Goal: Communication & Community: Connect with others

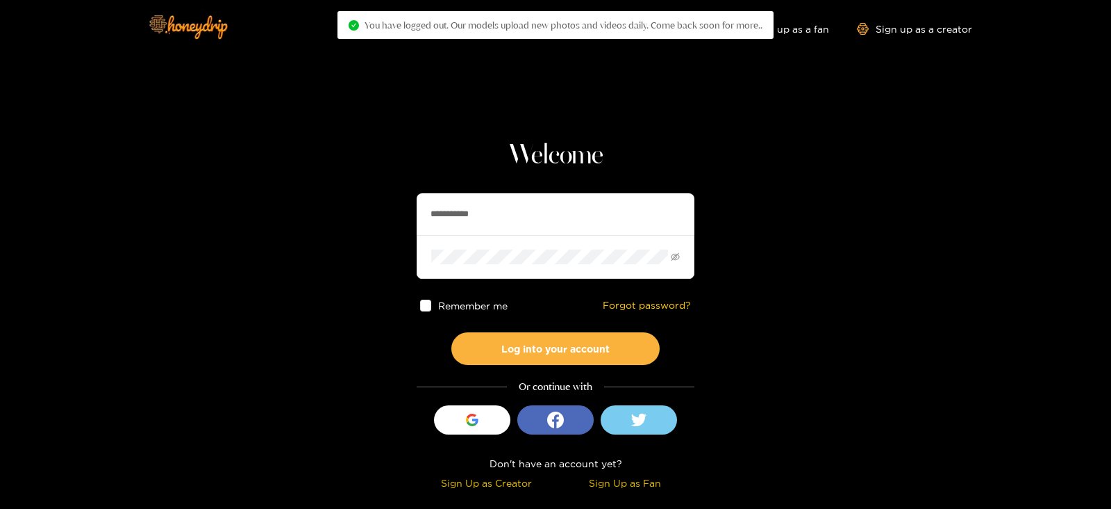
drag, startPoint x: 507, startPoint y: 210, endPoint x: 304, endPoint y: 233, distance: 204.8
click at [304, 233] on section "**********" at bounding box center [555, 247] width 1111 height 494
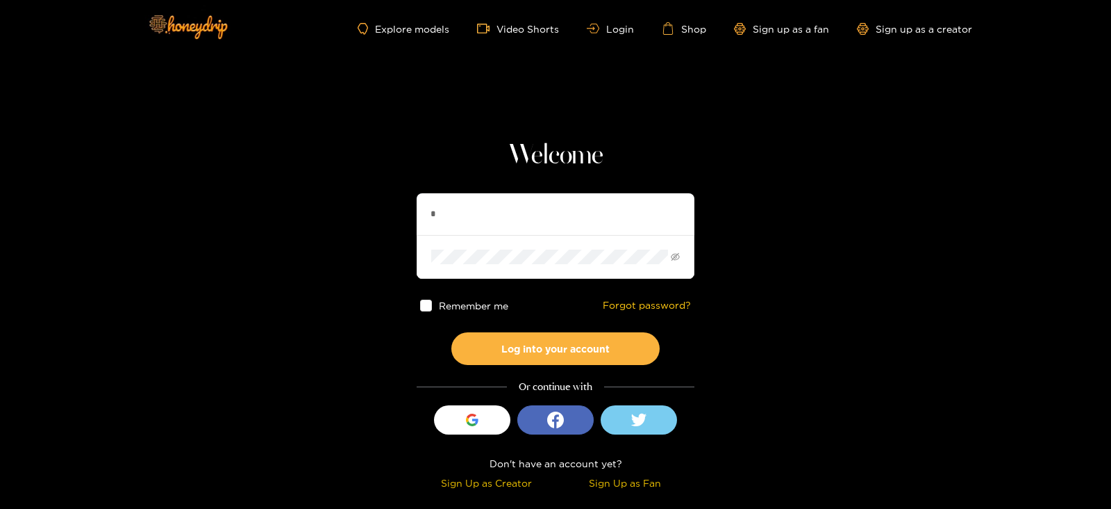
type input "*"
type input "*********"
click at [452, 332] on button "Log into your account" at bounding box center [556, 348] width 208 height 33
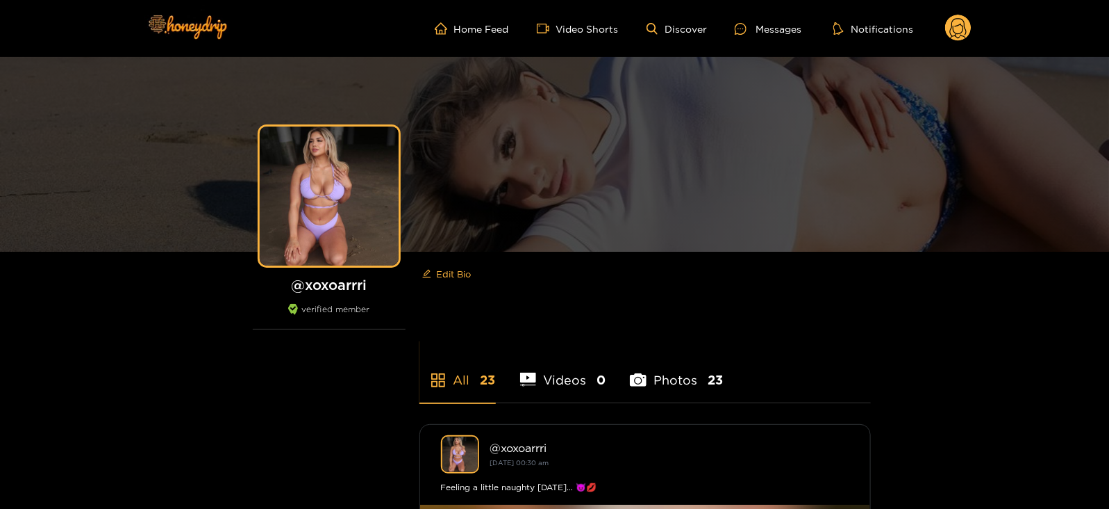
click at [772, 19] on ul "Home Feed Video Shorts Discover Messages Notifications" at bounding box center [703, 29] width 537 height 28
click at [766, 39] on ul "Home Feed Video Shorts Discover Messages Notifications" at bounding box center [703, 29] width 537 height 28
click at [759, 33] on div "Messages" at bounding box center [768, 29] width 67 height 16
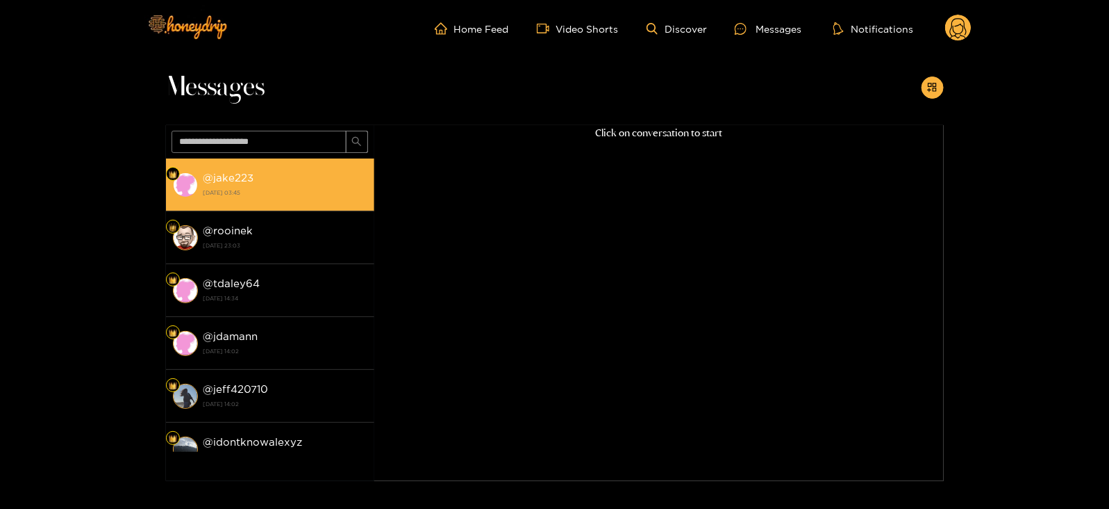
click at [231, 183] on strong "@ jake223" at bounding box center [229, 178] width 51 height 12
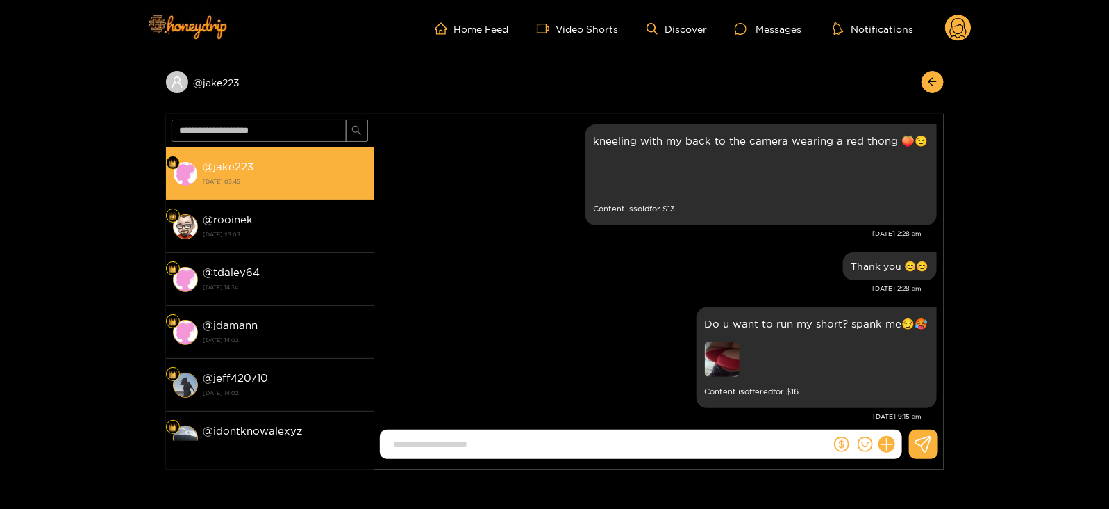
scroll to position [2085, 0]
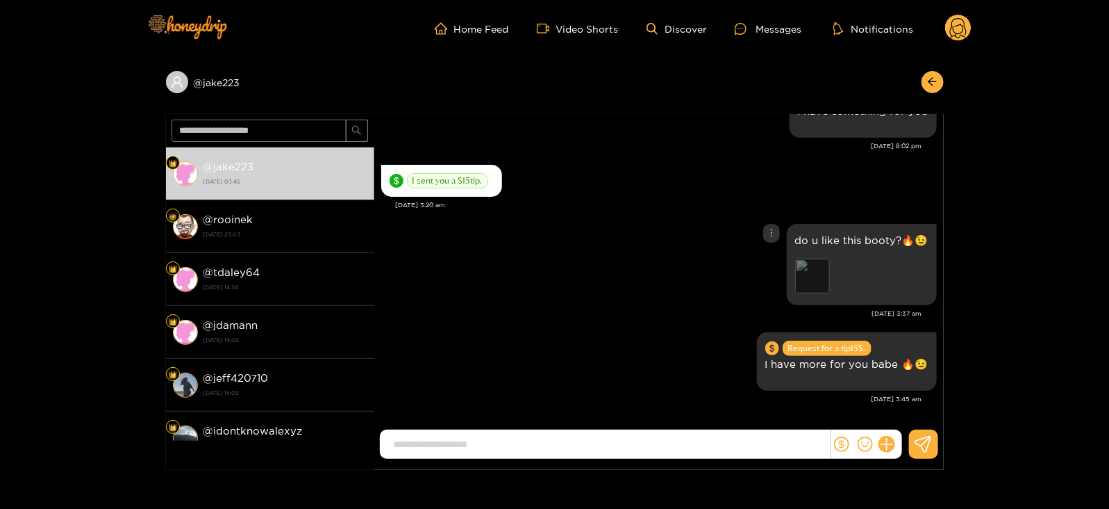
click at [822, 274] on div "Preview" at bounding box center [812, 275] width 35 height 35
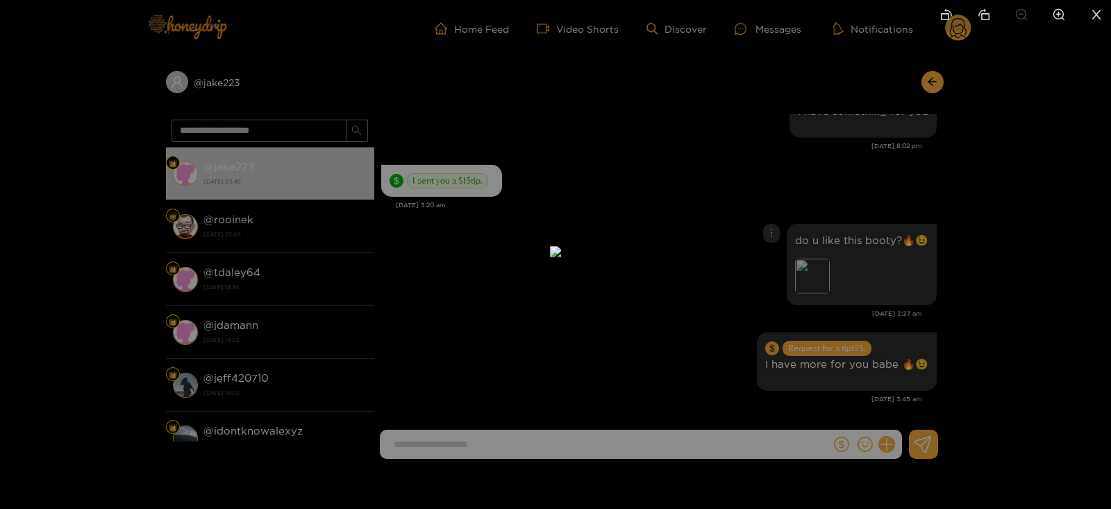
click at [882, 217] on div at bounding box center [555, 254] width 1111 height 509
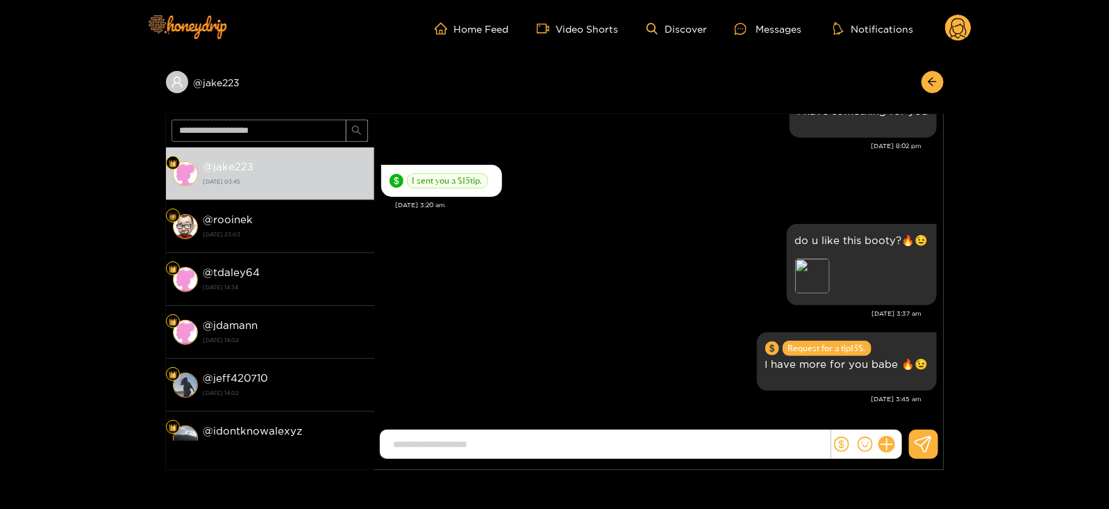
click at [964, 22] on icon at bounding box center [958, 30] width 17 height 24
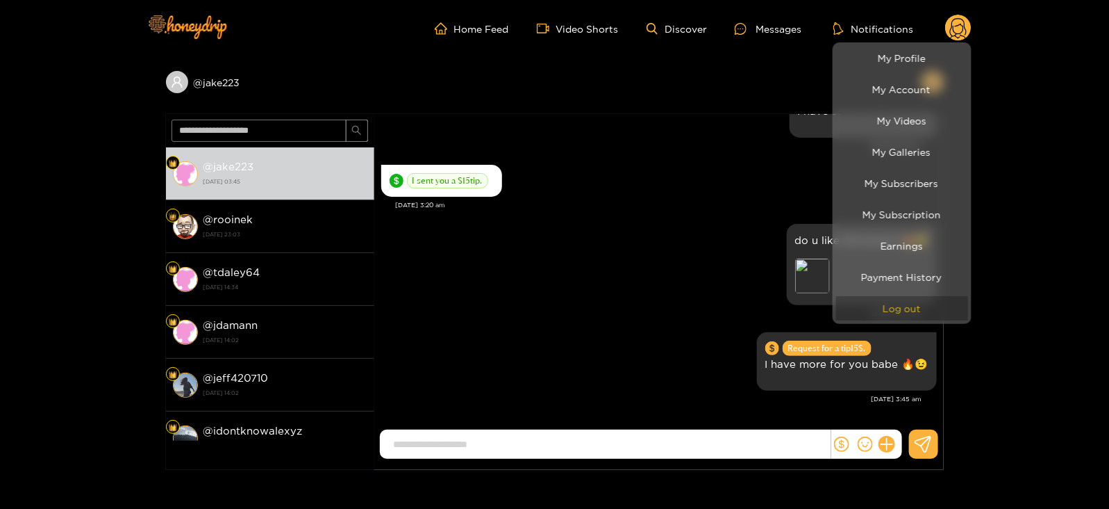
click at [882, 311] on button "Log out" at bounding box center [902, 308] width 132 height 24
